Goal: Navigation & Orientation: Find specific page/section

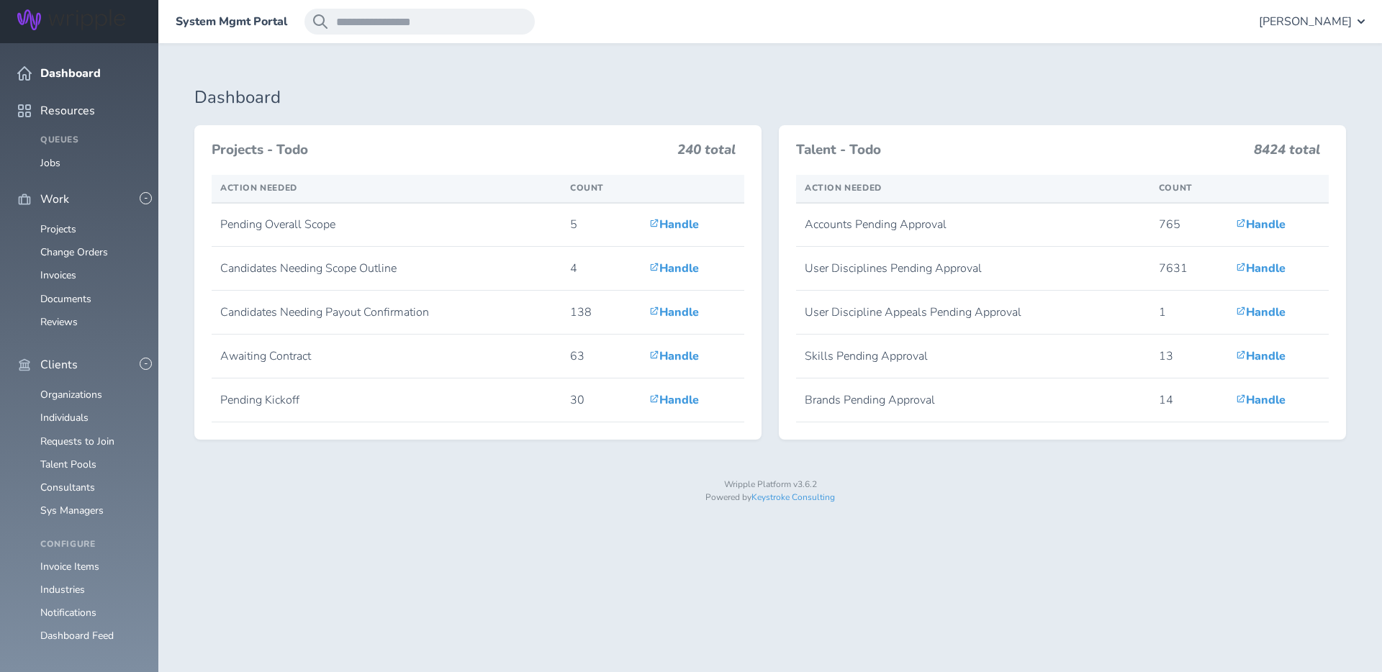
click at [1258, 99] on h1 "Dashboard" at bounding box center [770, 98] width 1152 height 20
click at [1311, 20] on span "[PERSON_NAME]" at bounding box center [1305, 21] width 93 height 13
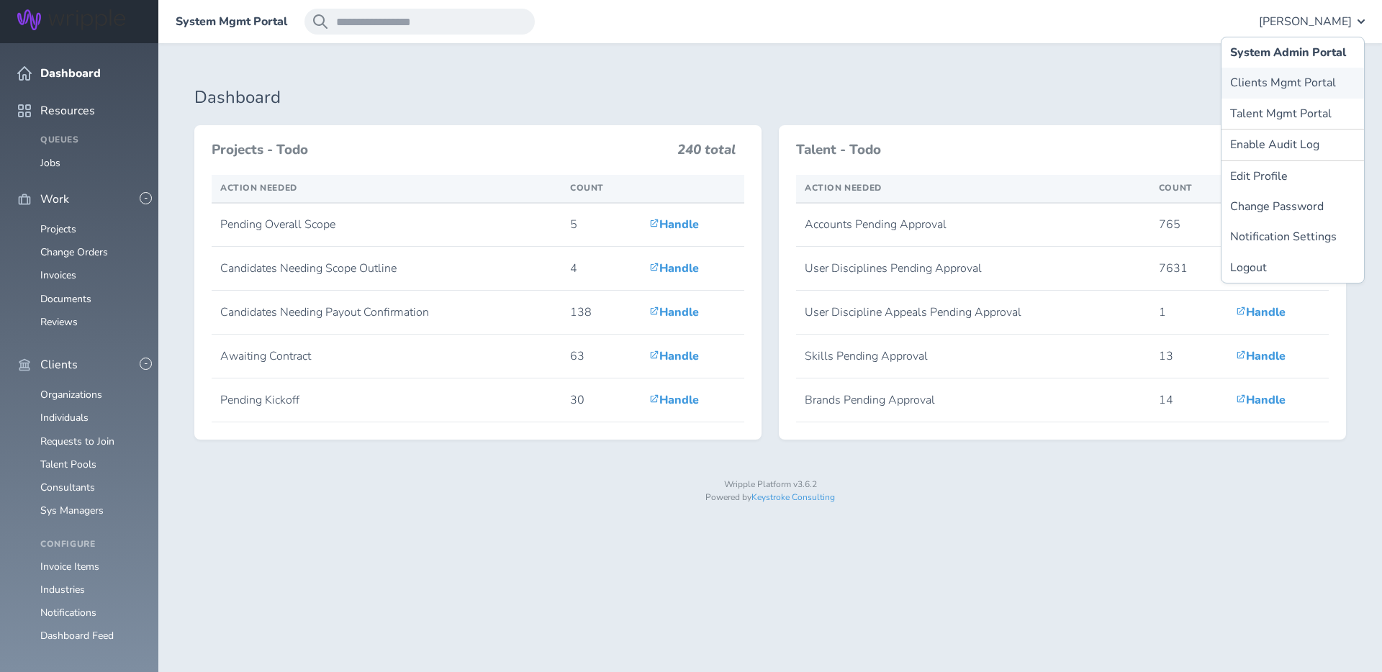
click at [1281, 86] on link "Clients Mgmt Portal" at bounding box center [1292, 83] width 143 height 30
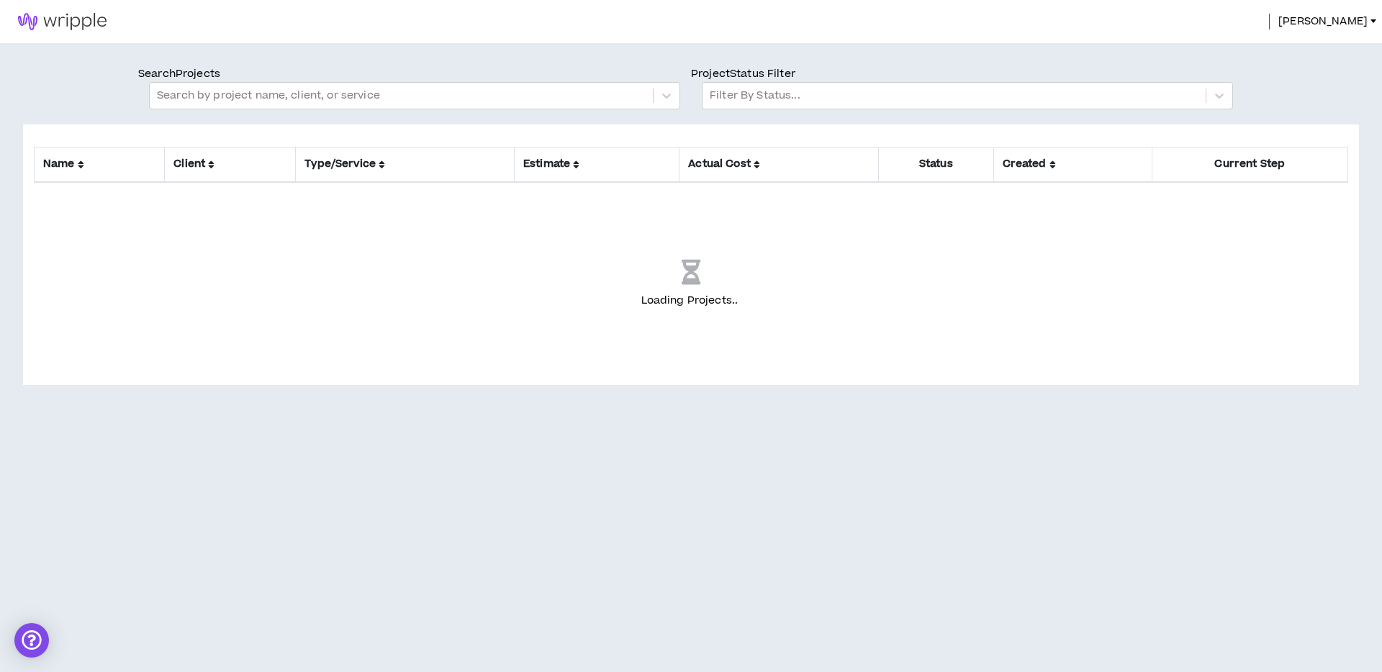
click at [1351, 20] on span "[PERSON_NAME]" at bounding box center [1322, 22] width 89 height 16
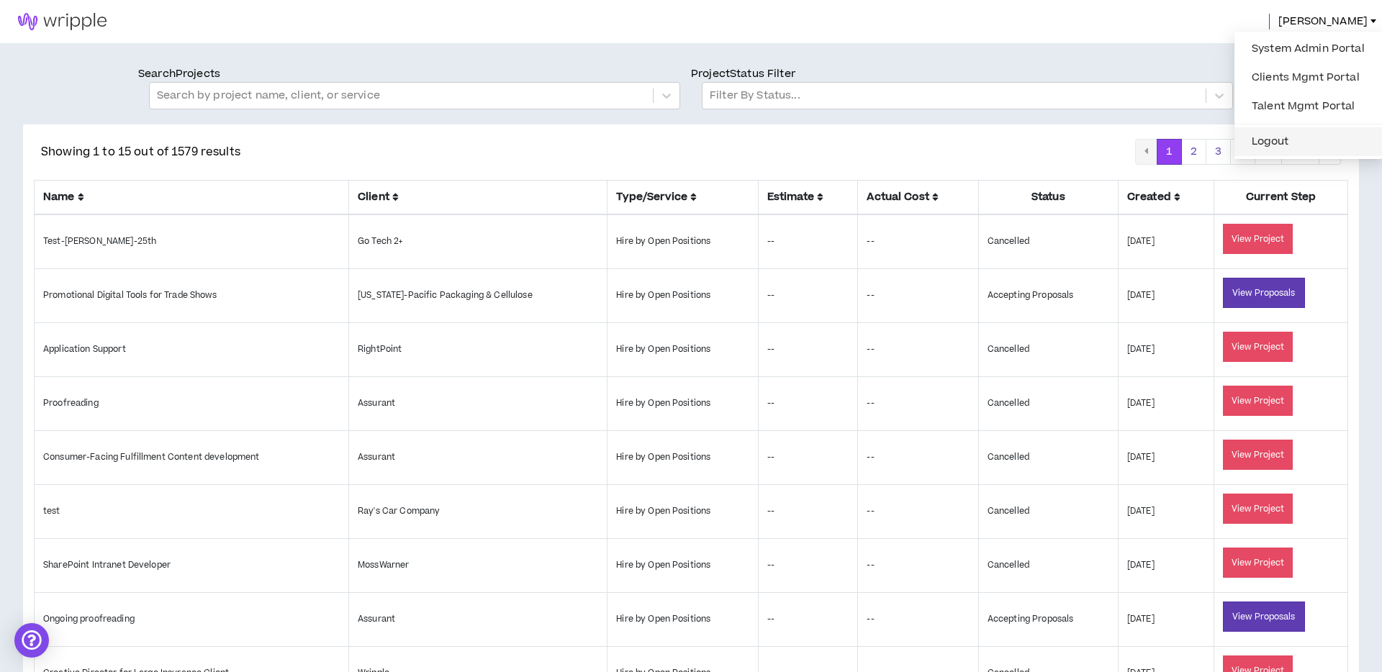
click at [1279, 138] on button "Logout" at bounding box center [1308, 142] width 130 height 22
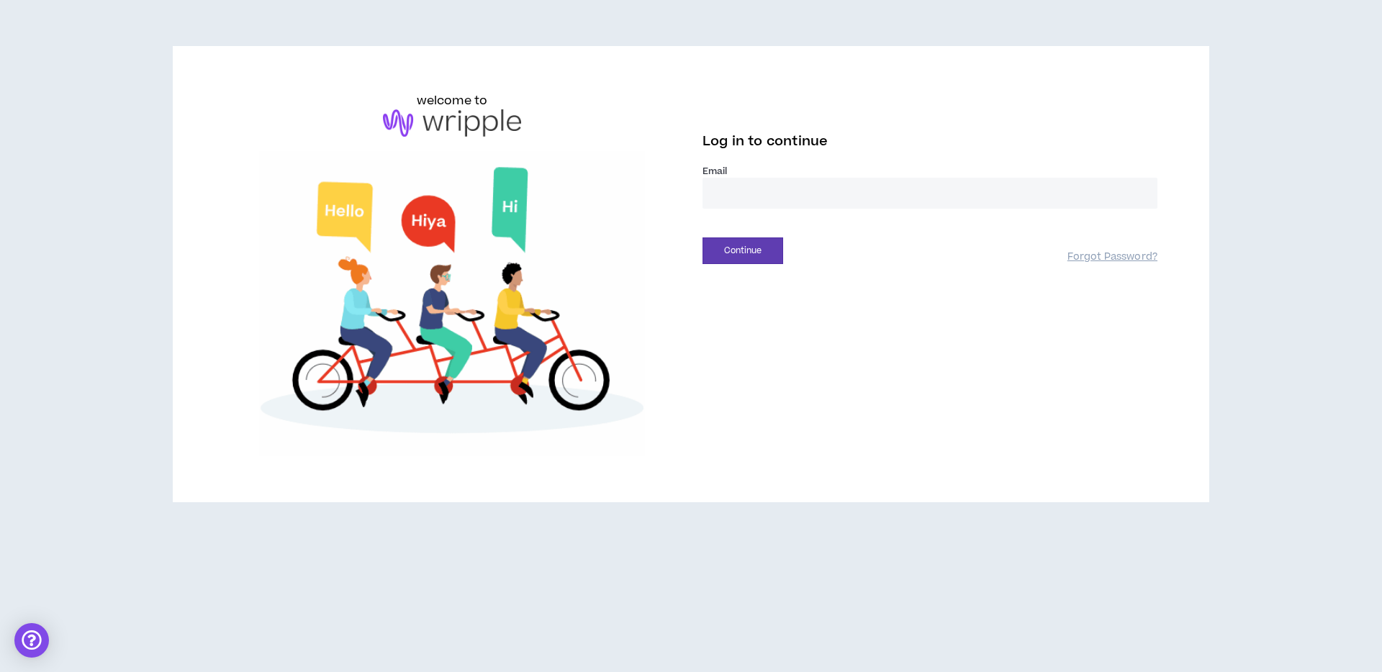
click at [738, 188] on input "email" at bounding box center [929, 193] width 455 height 31
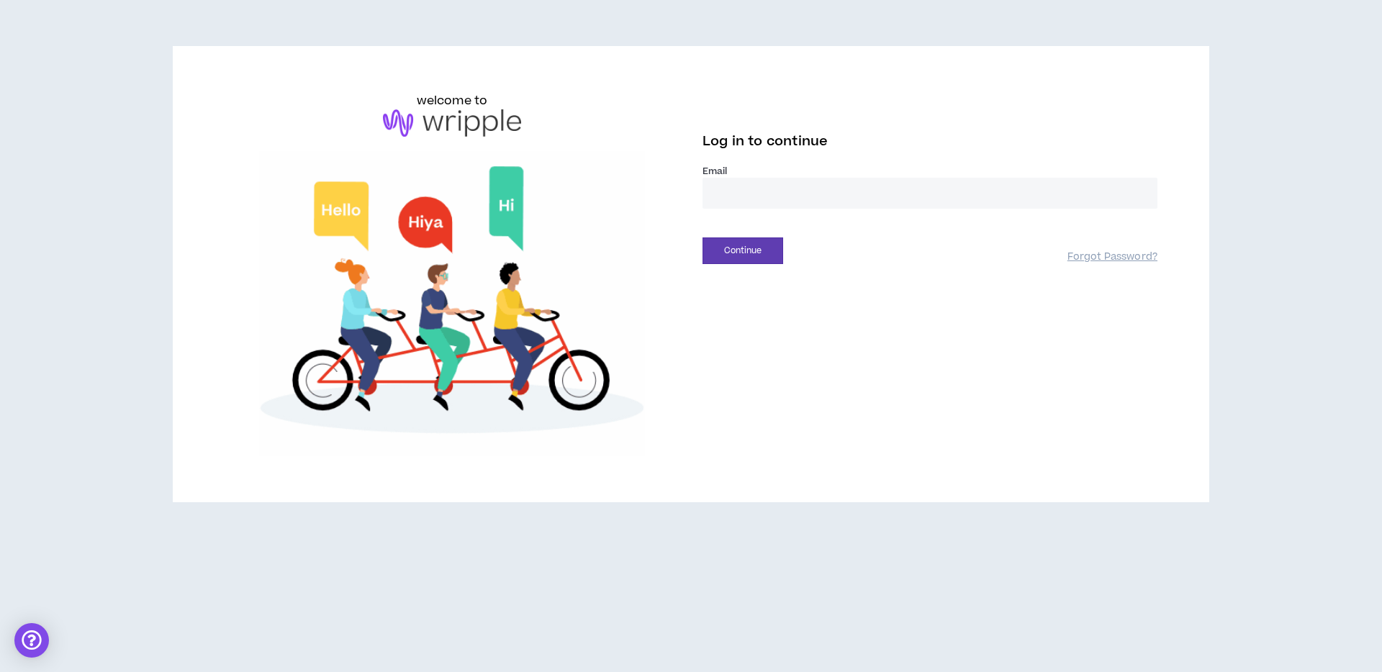
type input "**********"
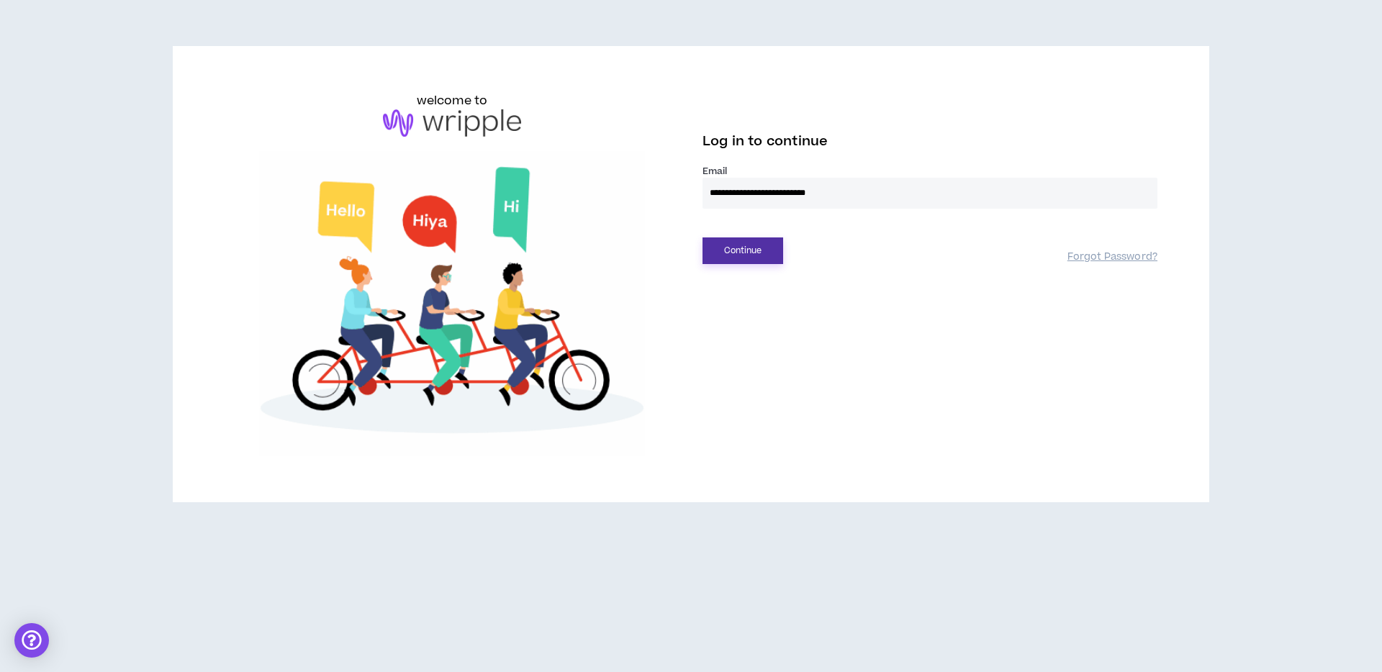
click at [738, 258] on button "Continue" at bounding box center [742, 251] width 81 height 27
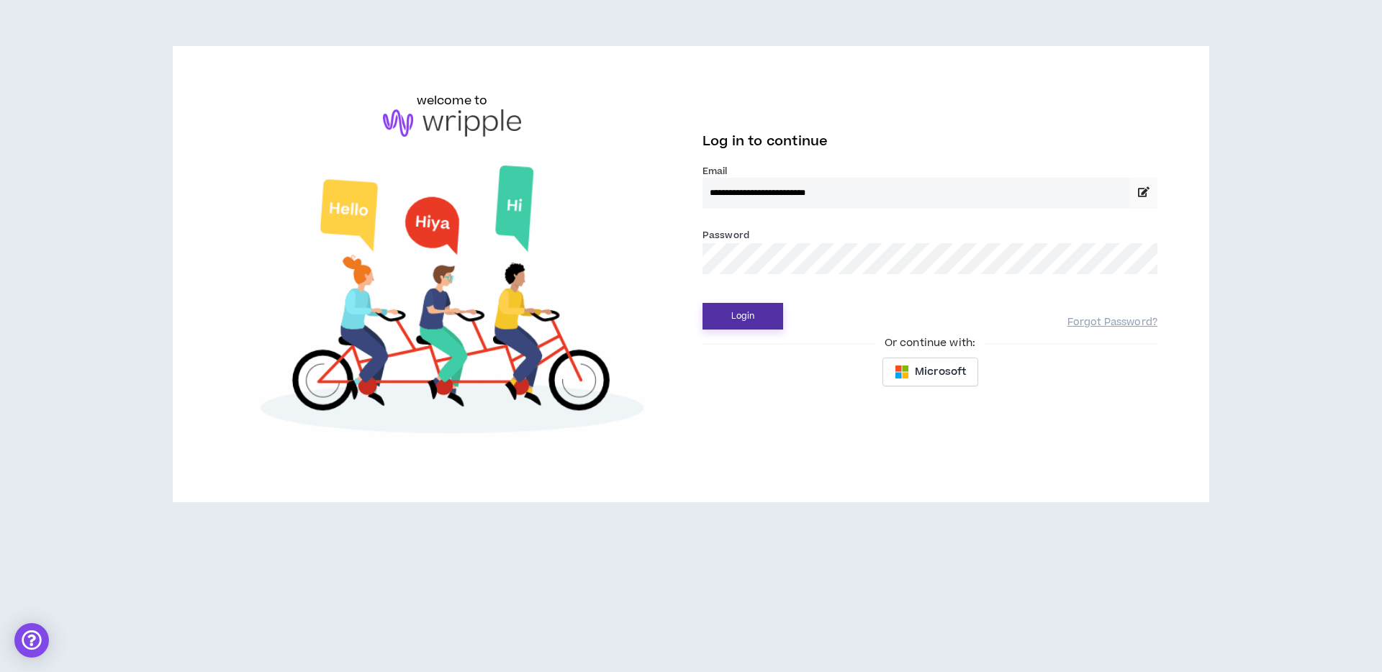
click at [742, 311] on button "Login" at bounding box center [742, 316] width 81 height 27
